Goal: Transaction & Acquisition: Purchase product/service

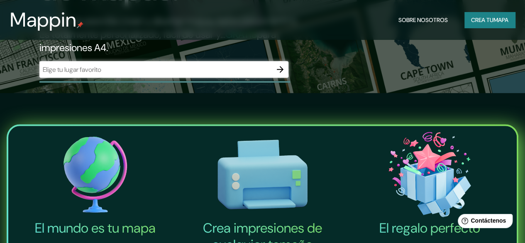
scroll to position [148, 0]
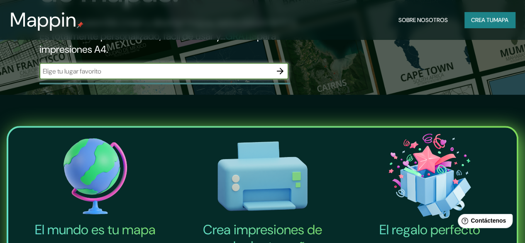
click at [262, 76] on input "text" at bounding box center [155, 71] width 233 height 10
type input "mitla [GEOGRAPHIC_DATA]"
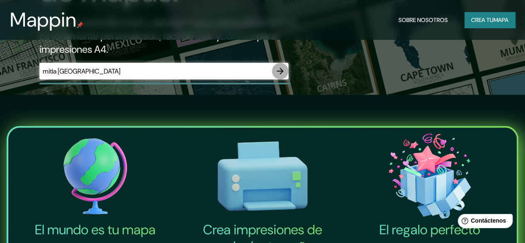
click at [282, 76] on icon "button" at bounding box center [280, 71] width 10 height 10
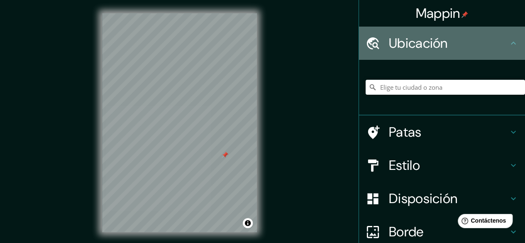
click at [490, 49] on h4 "Ubicación" at bounding box center [449, 43] width 120 height 17
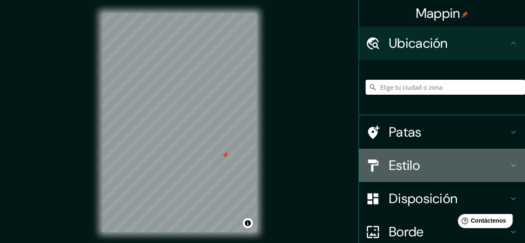
click at [409, 167] on font "Estilo" at bounding box center [404, 165] width 31 height 17
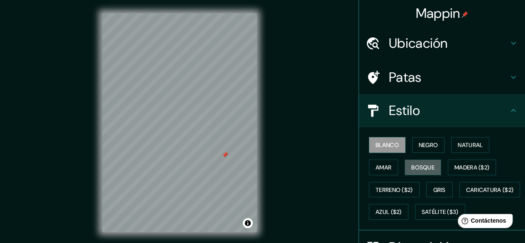
click at [411, 167] on font "Bosque" at bounding box center [422, 167] width 23 height 7
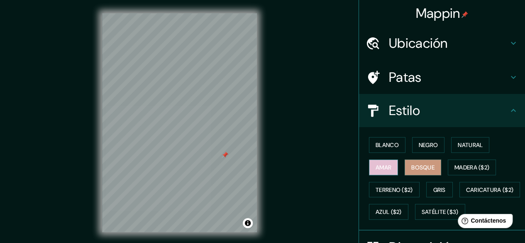
click at [379, 166] on font "Amar" at bounding box center [384, 167] width 16 height 7
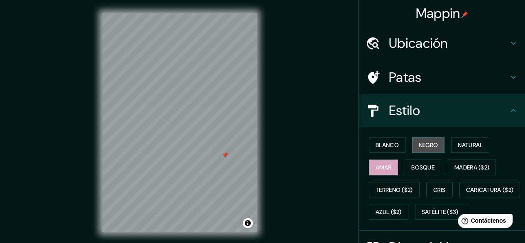
click at [412, 151] on button "Negro" at bounding box center [428, 145] width 33 height 16
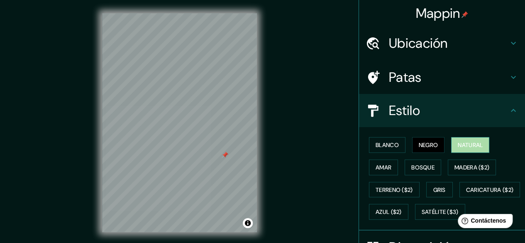
click at [458, 144] on font "Natural" at bounding box center [470, 144] width 25 height 7
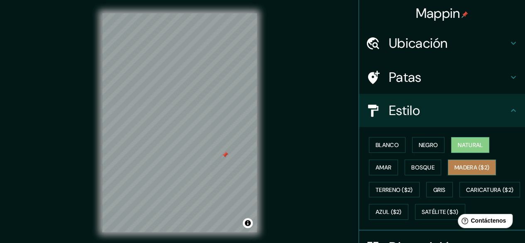
click at [458, 164] on font "Madera ($2)" at bounding box center [472, 167] width 35 height 7
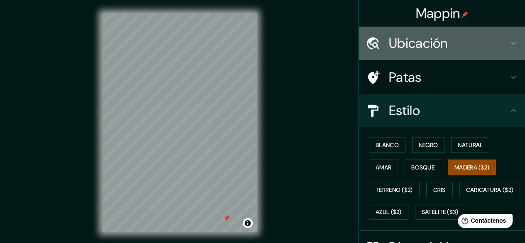
click at [465, 49] on h4 "Ubicación" at bounding box center [449, 43] width 120 height 17
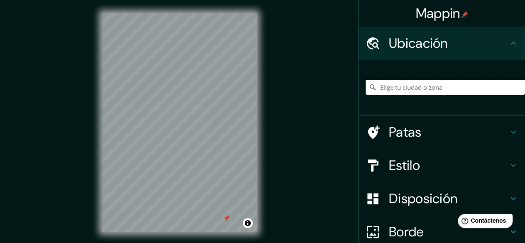
click at [443, 89] on input "Elige tu ciudad o zona" at bounding box center [445, 87] width 159 height 15
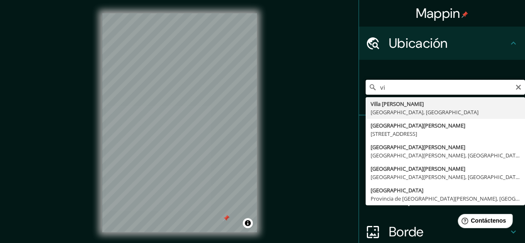
type input "v"
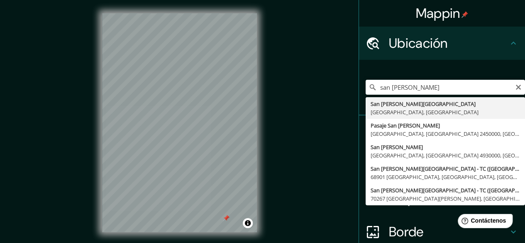
type input "San [PERSON_NAME][GEOGRAPHIC_DATA], [GEOGRAPHIC_DATA], [GEOGRAPHIC_DATA]"
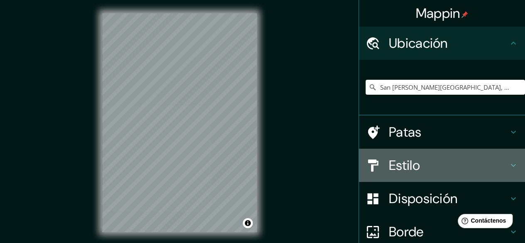
click at [438, 162] on h4 "Estilo" at bounding box center [449, 165] width 120 height 17
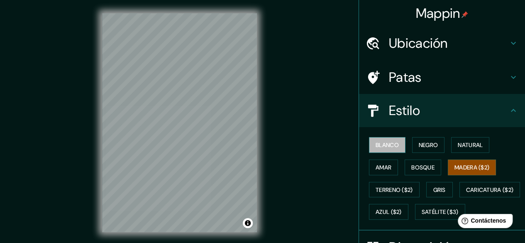
click at [397, 151] on button "Blanco" at bounding box center [387, 145] width 37 height 16
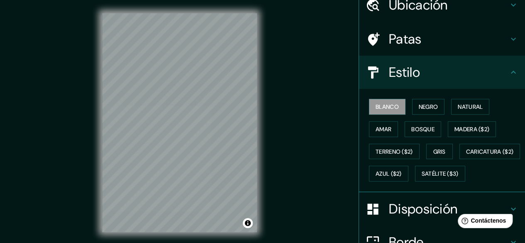
scroll to position [39, 0]
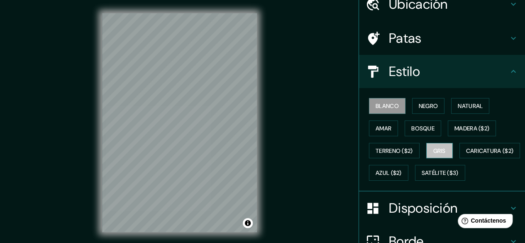
click at [442, 153] on font "Gris" at bounding box center [439, 150] width 12 height 7
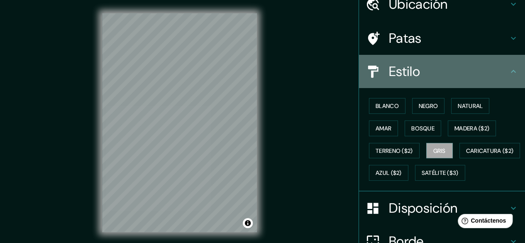
click at [473, 72] on h4 "Estilo" at bounding box center [449, 71] width 120 height 17
click at [509, 74] on icon at bounding box center [514, 71] width 10 height 10
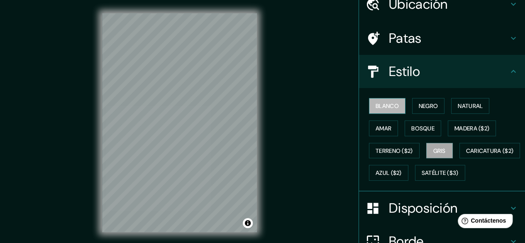
click at [390, 106] on font "Blanco" at bounding box center [387, 105] width 23 height 7
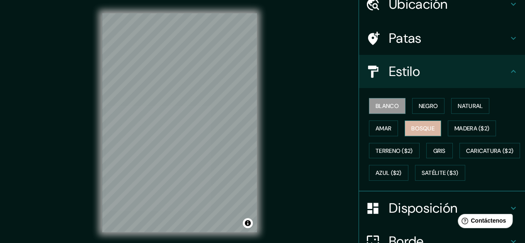
click at [412, 127] on font "Bosque" at bounding box center [422, 128] width 23 height 7
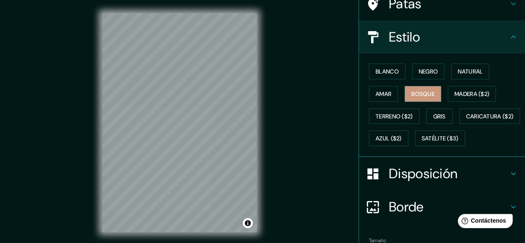
scroll to position [84, 0]
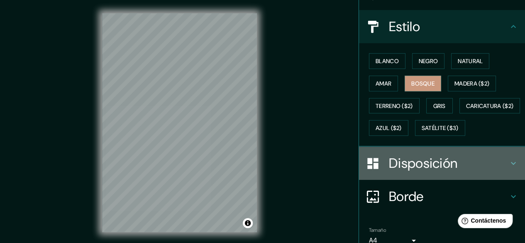
click at [405, 172] on font "Disposición" at bounding box center [423, 162] width 69 height 17
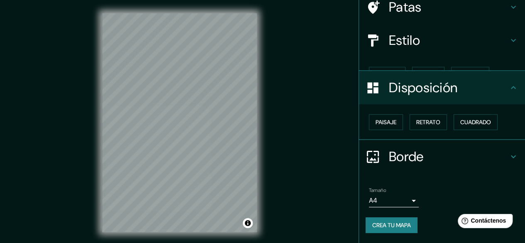
scroll to position [56, 0]
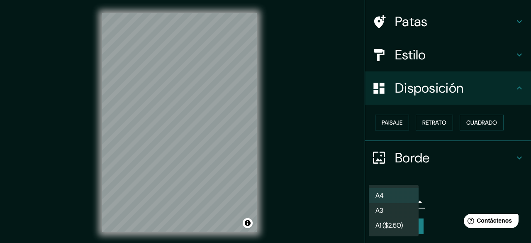
click at [400, 205] on body "Mappin Ubicación [GEOGRAPHIC_DATA][PERSON_NAME], [GEOGRAPHIC_DATA], [GEOGRAPHIC…" at bounding box center [265, 121] width 531 height 243
click at [399, 208] on li "A3" at bounding box center [394, 210] width 50 height 15
click at [397, 199] on body "Mappin Ubicación [GEOGRAPHIC_DATA][PERSON_NAME], [GEOGRAPHIC_DATA], [GEOGRAPHIC…" at bounding box center [265, 121] width 531 height 243
click at [399, 193] on li "A4" at bounding box center [394, 195] width 50 height 15
type input "single"
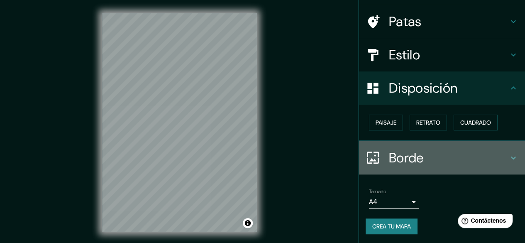
click at [509, 159] on icon at bounding box center [514, 158] width 10 height 10
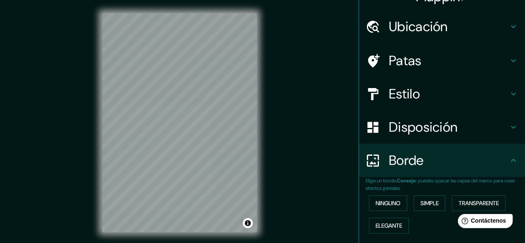
scroll to position [0, 0]
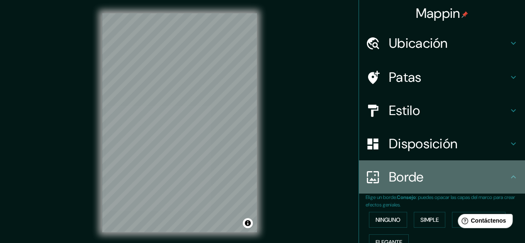
click at [509, 176] on icon at bounding box center [514, 177] width 10 height 10
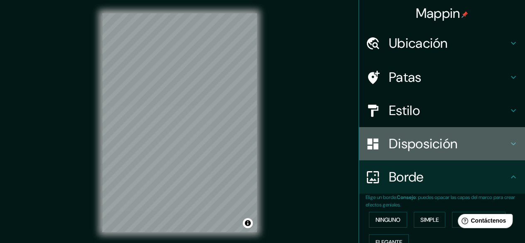
click at [505, 154] on div "Disposición" at bounding box center [442, 143] width 166 height 33
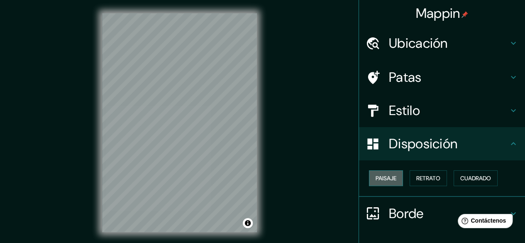
click at [392, 176] on button "Paisaje" at bounding box center [386, 178] width 34 height 16
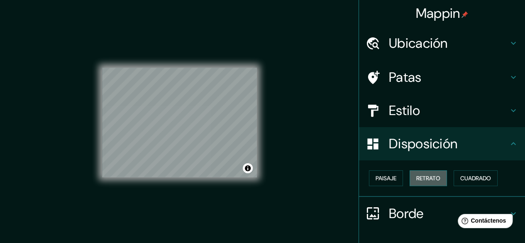
click at [418, 179] on font "Retrato" at bounding box center [428, 177] width 24 height 7
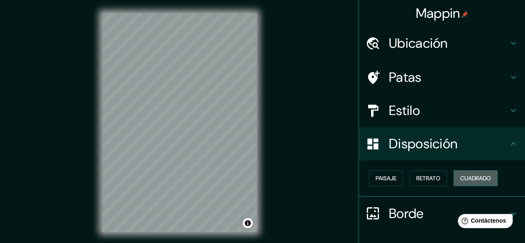
click at [466, 180] on font "Cuadrado" at bounding box center [475, 177] width 31 height 7
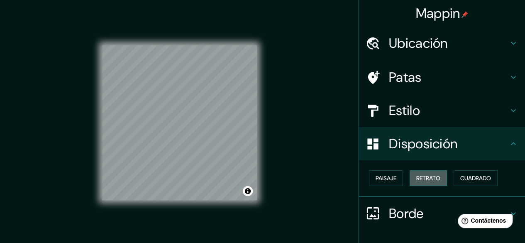
click at [426, 175] on font "Retrato" at bounding box center [428, 177] width 24 height 7
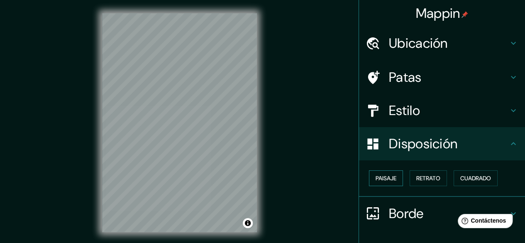
click at [388, 171] on button "Paisaje" at bounding box center [386, 178] width 34 height 16
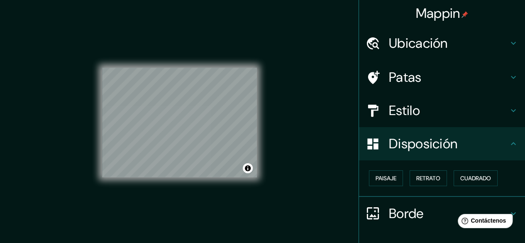
click at [497, 83] on h4 "Patas" at bounding box center [449, 77] width 120 height 17
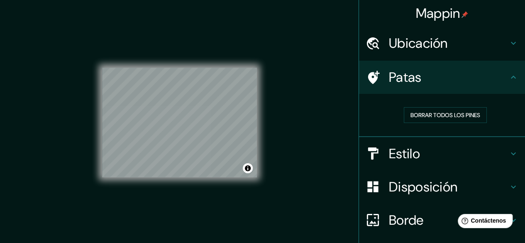
drag, startPoint x: 517, startPoint y: 73, endPoint x: 519, endPoint y: 110, distance: 36.6
click at [519, 110] on div "Mappin Ubicación [GEOGRAPHIC_DATA][PERSON_NAME], [GEOGRAPHIC_DATA], [GEOGRAPHIC…" at bounding box center [442, 121] width 166 height 243
click at [269, 125] on div "© Mapbox © OpenStreetMap Improve this map" at bounding box center [179, 122] width 181 height 245
click at [282, 26] on div "Mappin Ubicación [GEOGRAPHIC_DATA][PERSON_NAME], [GEOGRAPHIC_DATA], [GEOGRAPHIC…" at bounding box center [262, 129] width 525 height 259
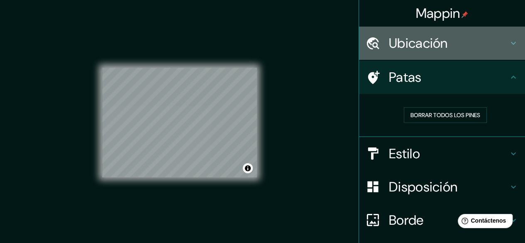
click at [406, 37] on font "Ubicación" at bounding box center [418, 42] width 59 height 17
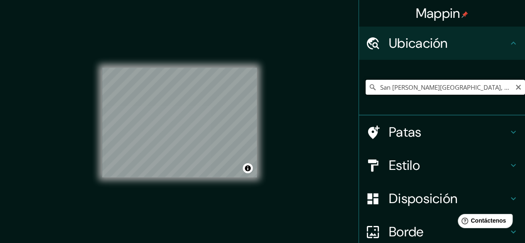
click at [468, 83] on input "San [PERSON_NAME][GEOGRAPHIC_DATA], [GEOGRAPHIC_DATA], [GEOGRAPHIC_DATA]" at bounding box center [445, 87] width 159 height 15
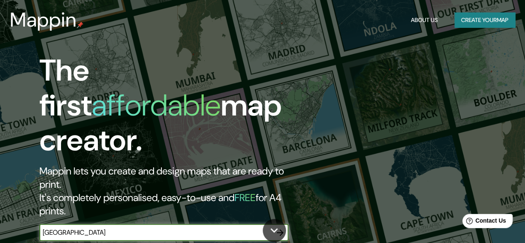
click at [228, 228] on input "oaxaca" at bounding box center [155, 233] width 233 height 10
type input "oaxaca mexico"
click at [276, 228] on icon "button" at bounding box center [280, 233] width 10 height 10
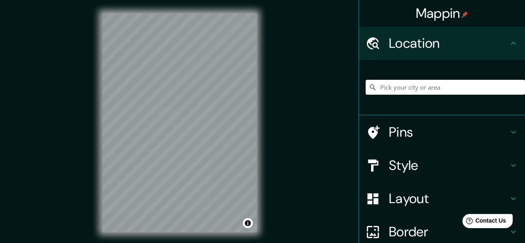
click at [405, 92] on input "Pick your city or area" at bounding box center [445, 87] width 159 height 15
click at [477, 90] on input "Oaxaca, Estado de Oaxaca, México" at bounding box center [445, 87] width 159 height 15
click at [399, 87] on input "Oaxaca, Estado de Oaxaca, México" at bounding box center [445, 87] width 159 height 15
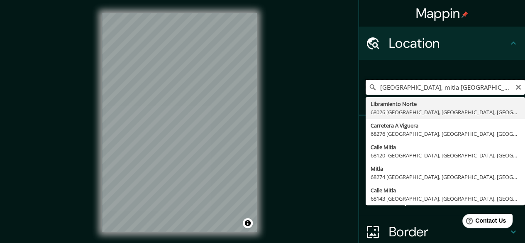
click at [400, 88] on input "Oaxaca, mitla Estado de Oaxaca, México" at bounding box center [445, 87] width 159 height 15
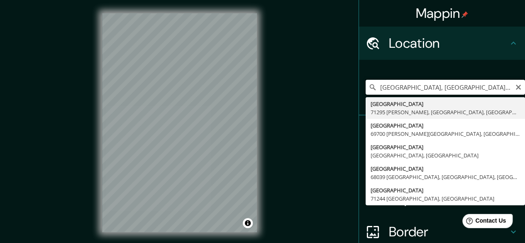
scroll to position [0, 14]
drag, startPoint x: 428, startPoint y: 87, endPoint x: 515, endPoint y: 81, distance: 87.0
click at [515, 81] on input "Oaxaca, san pablomitla Estado de Oaxaca, México" at bounding box center [445, 87] width 159 height 15
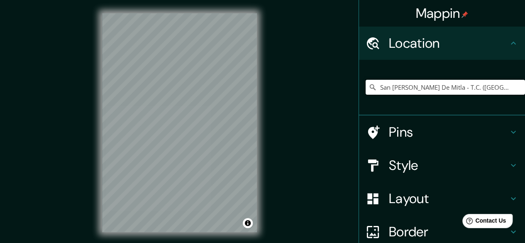
scroll to position [0, 0]
click at [446, 92] on input "San Pablo Villa De Mitla - T.C. (Tuxtepec - Palomares), 70436 San Pablo Villa d…" at bounding box center [445, 87] width 159 height 15
drag, startPoint x: 445, startPoint y: 87, endPoint x: 522, endPoint y: 86, distance: 77.2
click at [522, 86] on div "Mappin Location San Pablo Villa De Mitla - T.C. (Tuxtepec - Palomares), 70436 S…" at bounding box center [442, 121] width 166 height 243
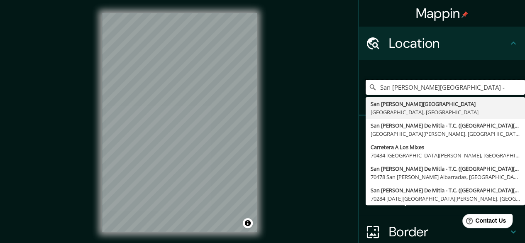
scroll to position [0, 0]
type input "San [PERSON_NAME][GEOGRAPHIC_DATA], [GEOGRAPHIC_DATA], [GEOGRAPHIC_DATA]"
